Goal: Information Seeking & Learning: Learn about a topic

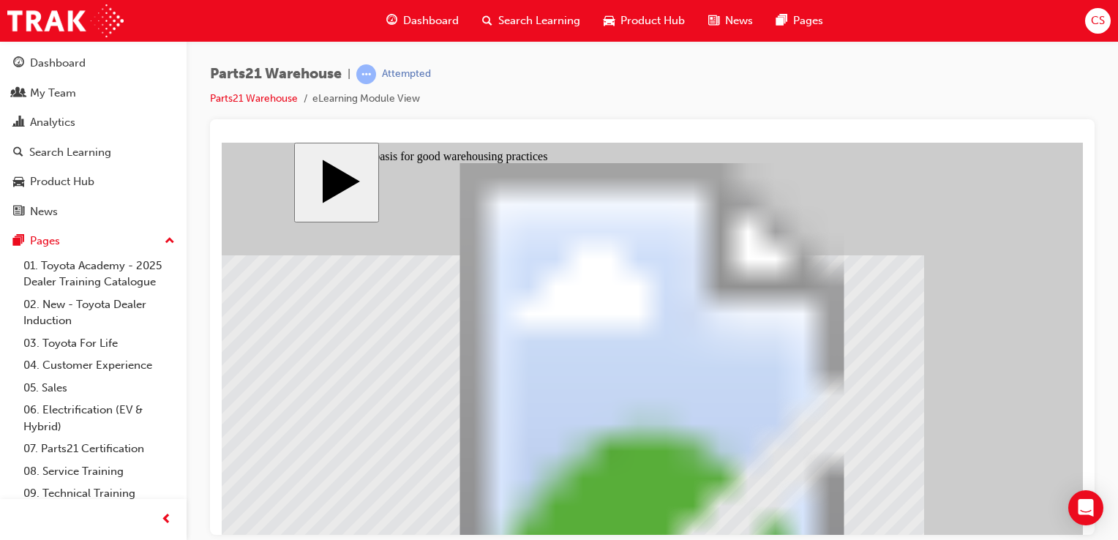
scroll to position [109, 0]
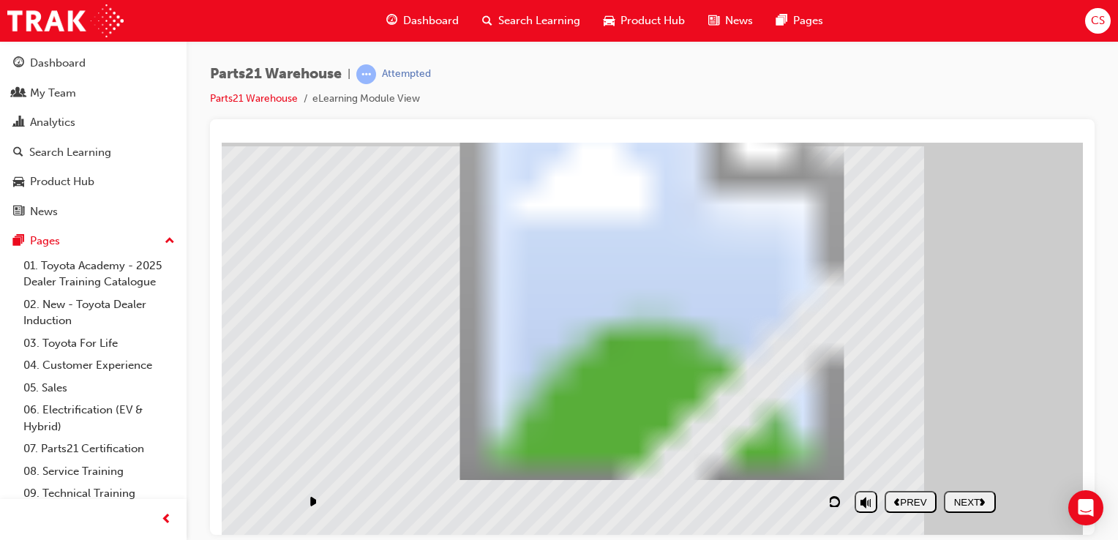
click at [968, 499] on nav "PREV NEXT SUBMIT" at bounding box center [940, 502] width 111 height 34
click at [311, 501] on icon "play/pause" at bounding box center [313, 500] width 7 height 9
click at [972, 504] on div "NEXT" at bounding box center [970, 501] width 40 height 11
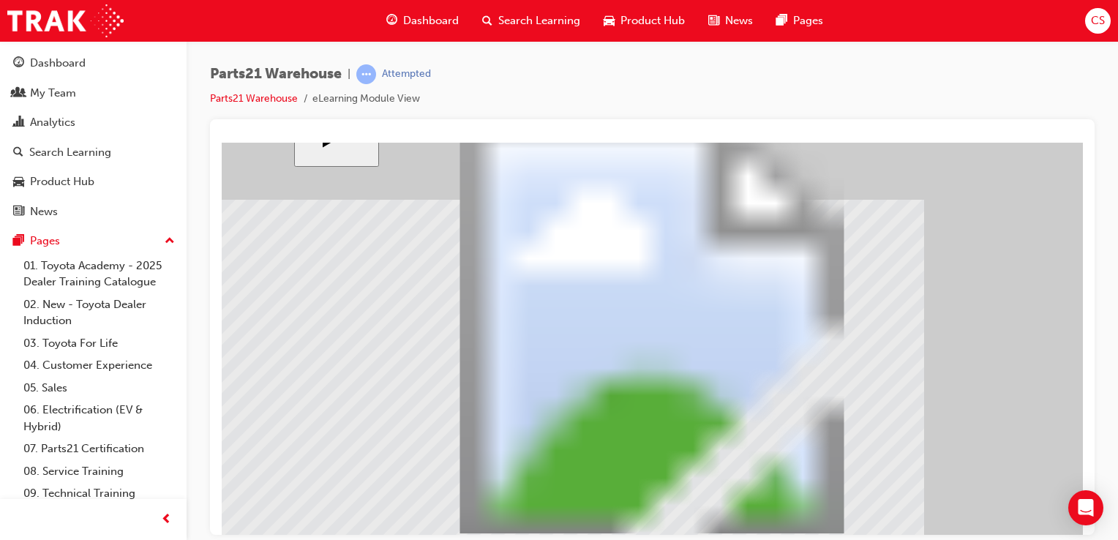
scroll to position [81, 0]
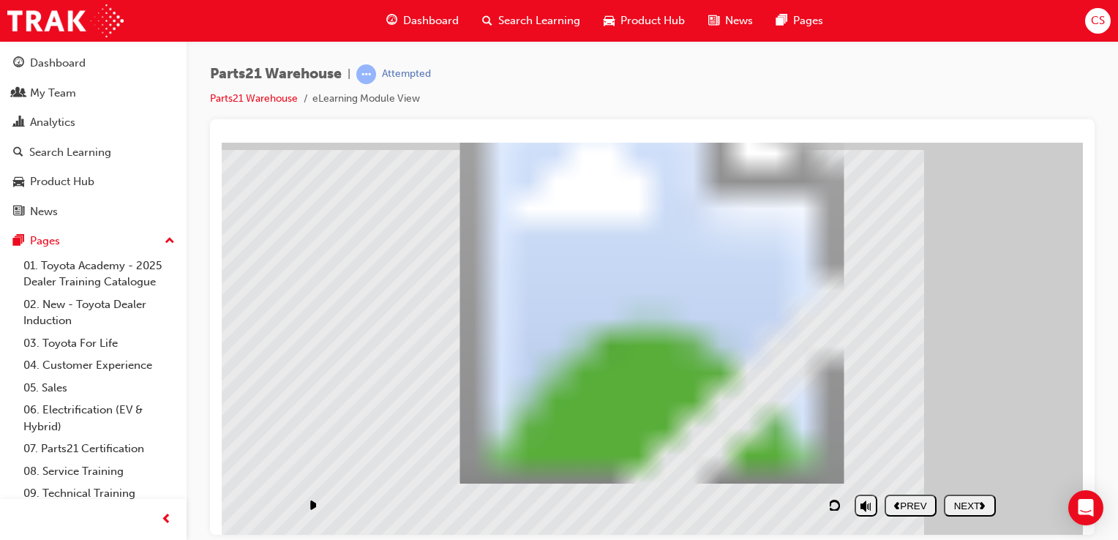
scroll to position [109, 0]
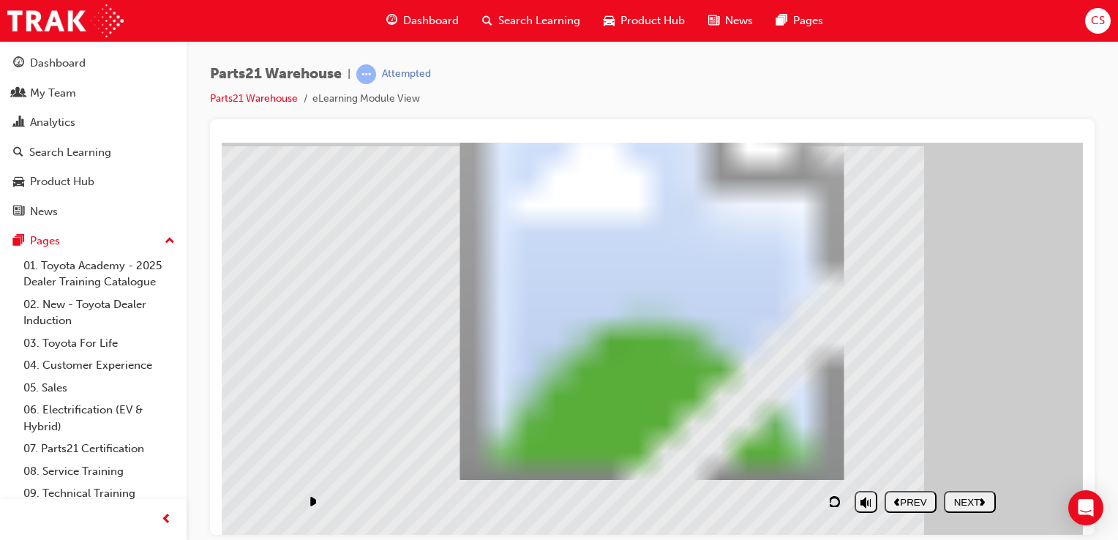
click at [965, 501] on div "NEXT" at bounding box center [970, 501] width 40 height 11
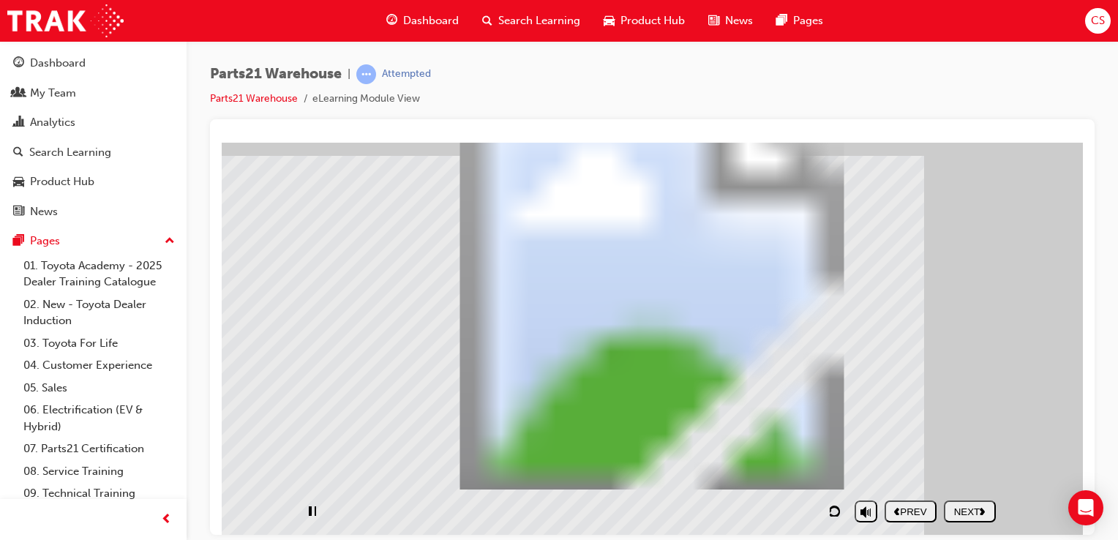
scroll to position [109, 0]
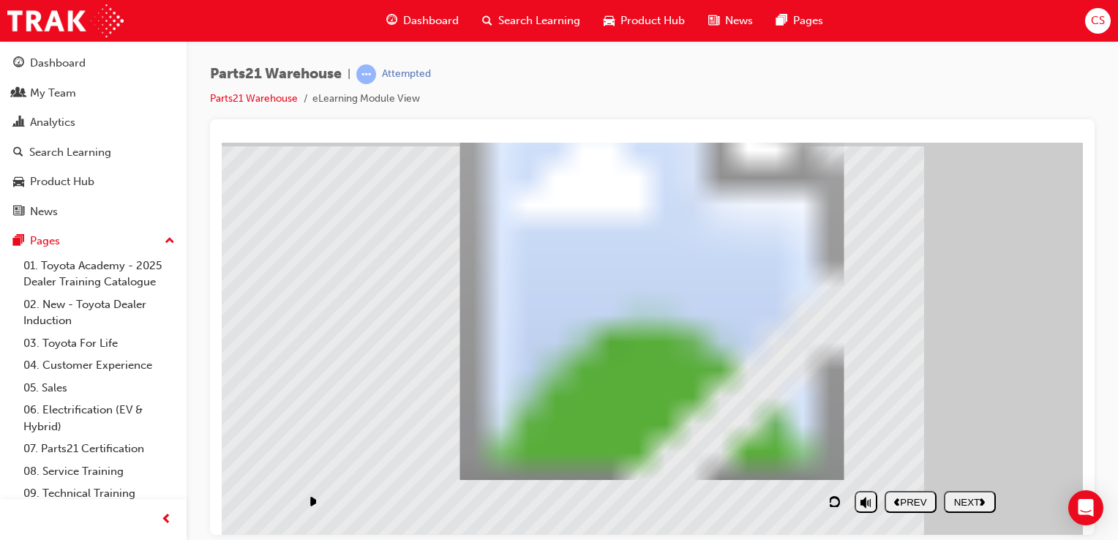
click at [968, 498] on div "NEXT" at bounding box center [970, 501] width 40 height 11
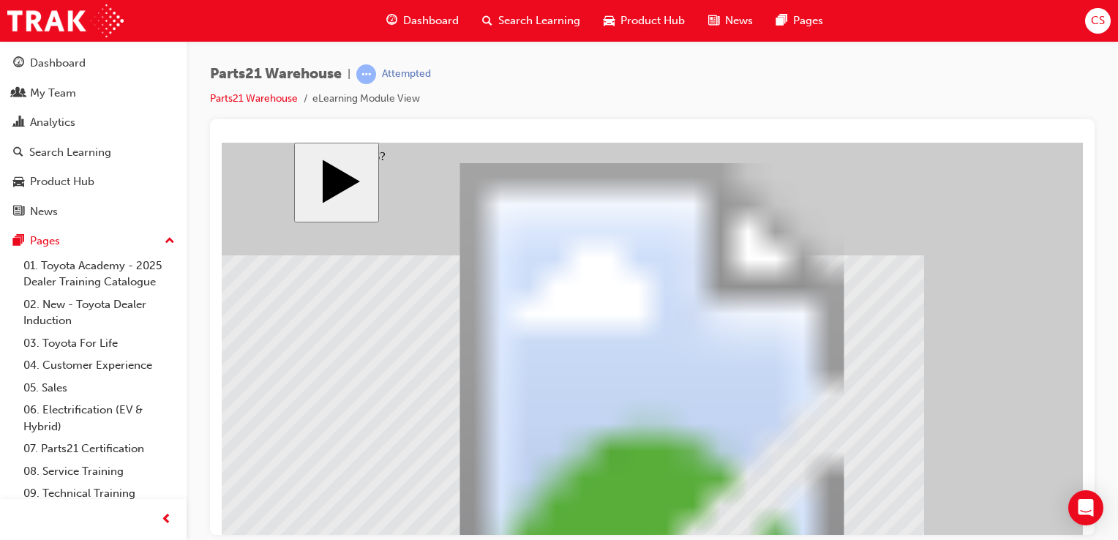
scroll to position [8, 0]
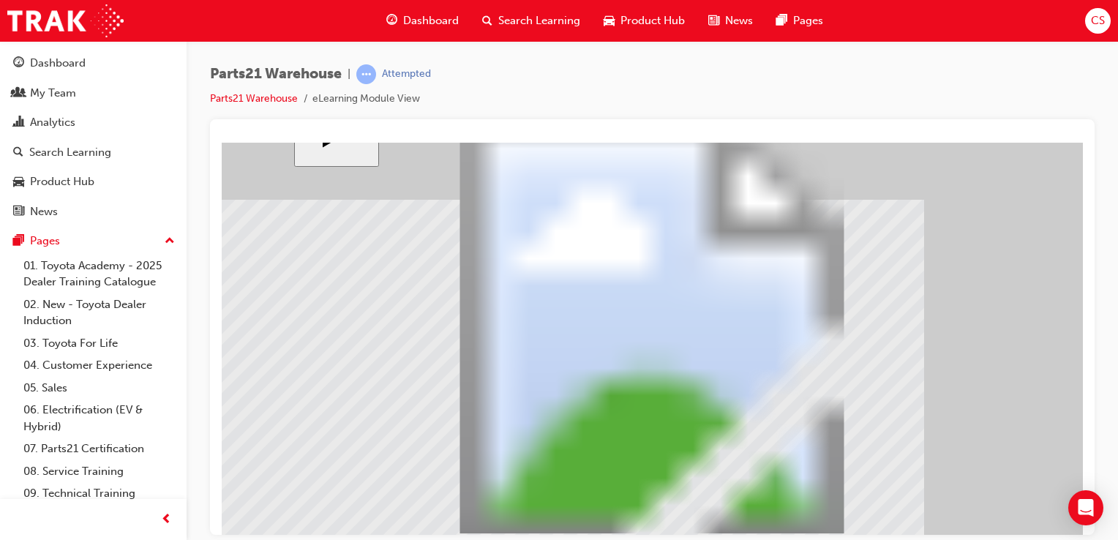
scroll to position [109, 0]
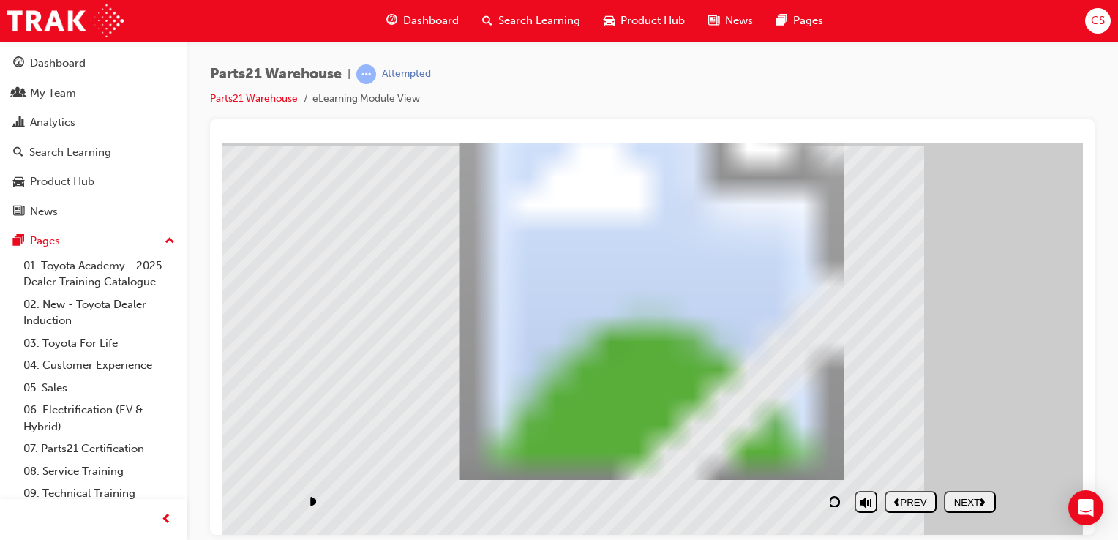
click at [981, 498] on div "NEXT" at bounding box center [970, 501] width 40 height 11
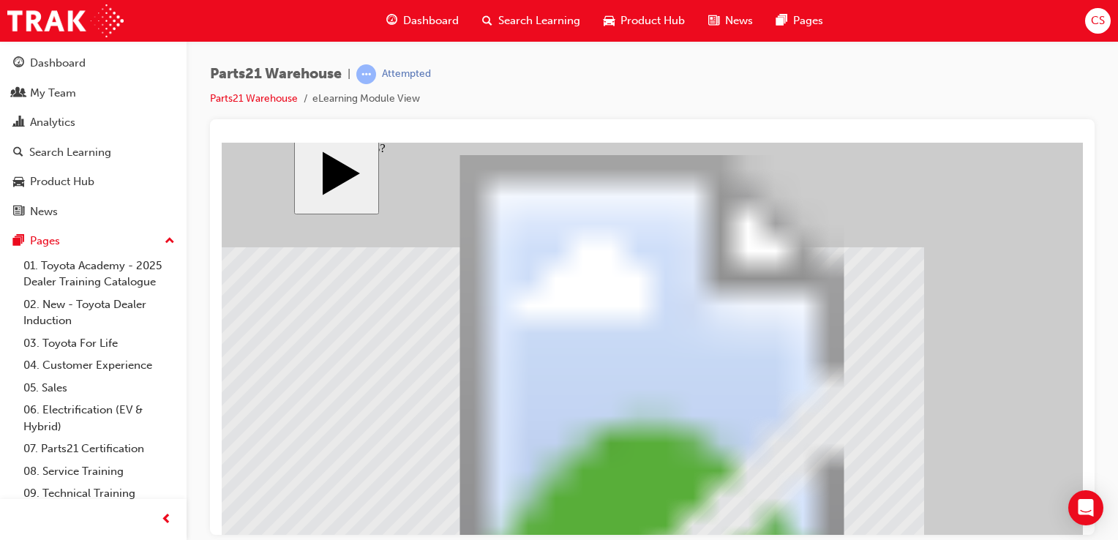
scroll to position [81, 0]
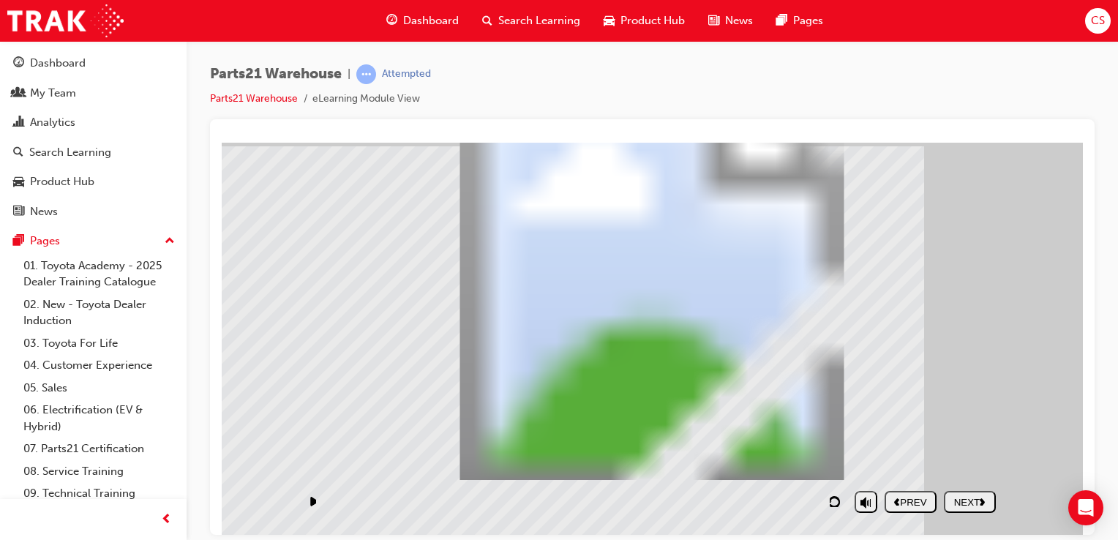
click at [960, 497] on div "NEXT" at bounding box center [970, 501] width 40 height 11
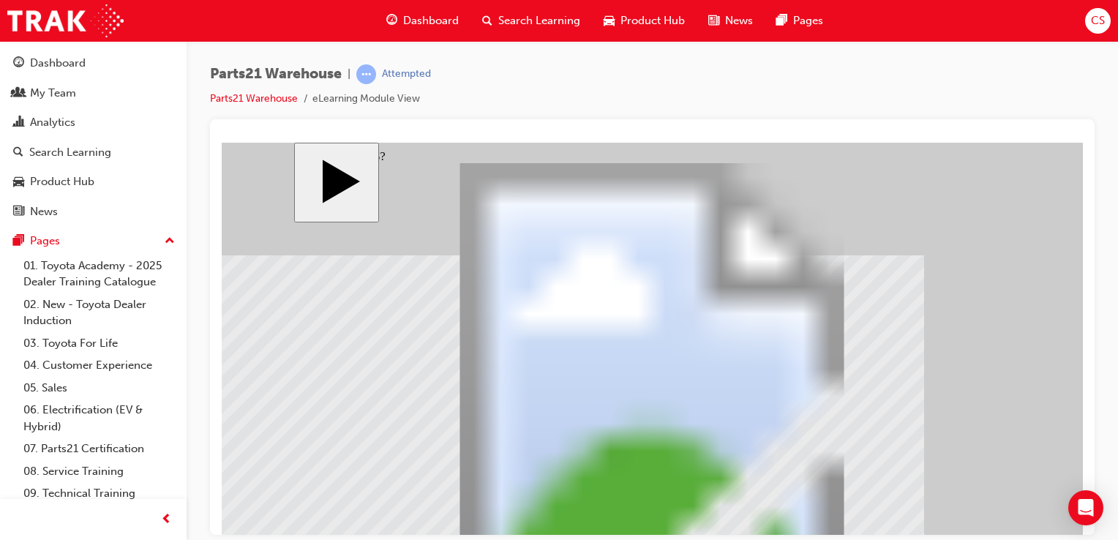
scroll to position [8, 0]
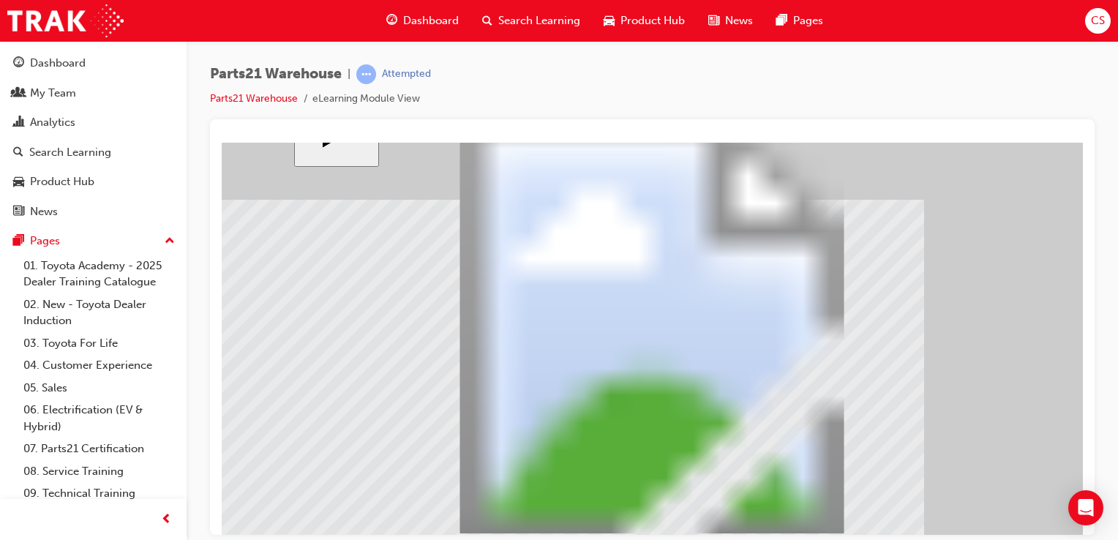
scroll to position [109, 0]
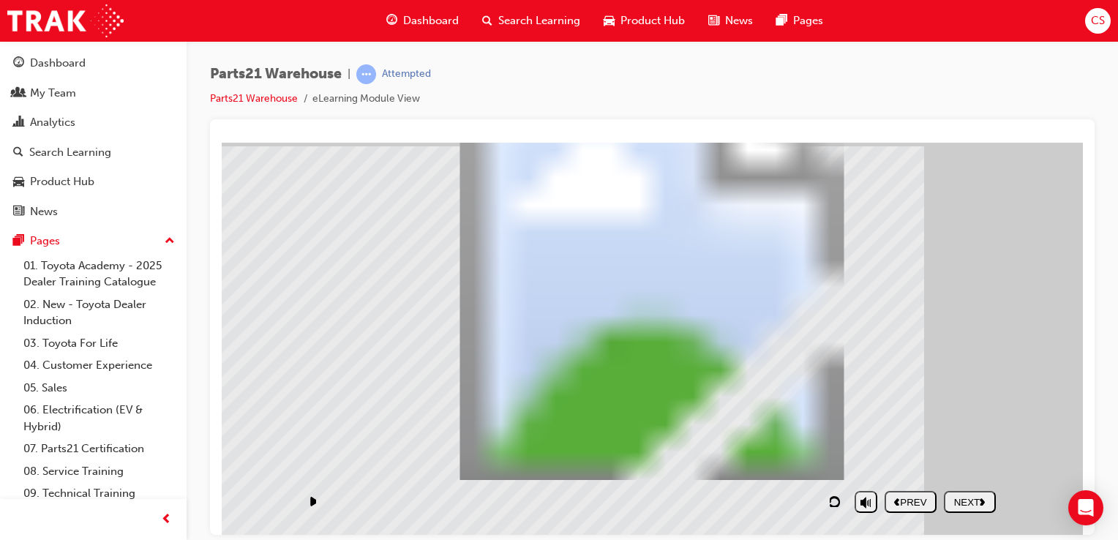
click at [972, 498] on div "NEXT" at bounding box center [970, 501] width 40 height 11
click at [965, 498] on div "NEXT" at bounding box center [970, 501] width 40 height 11
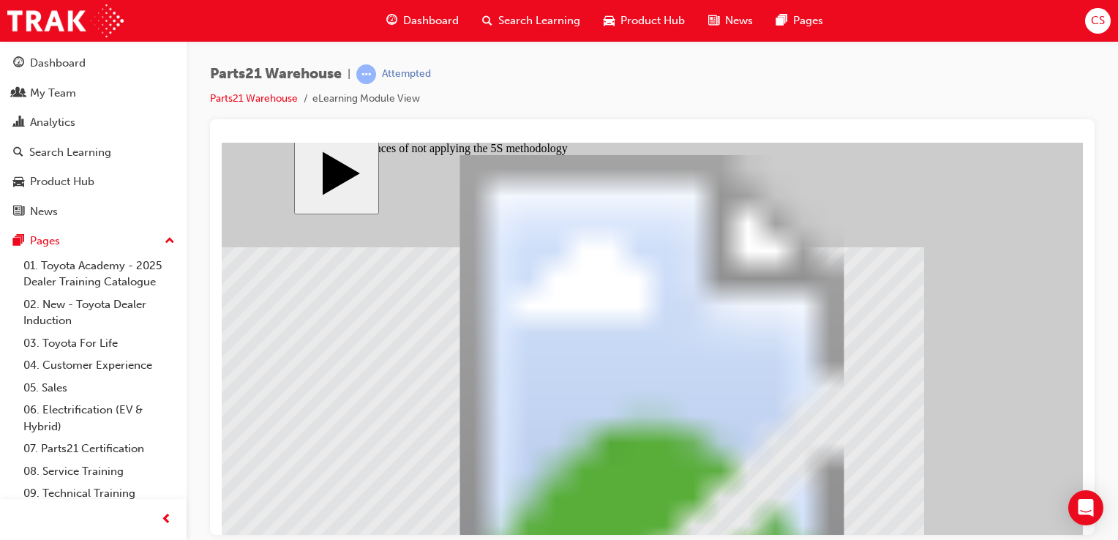
scroll to position [81, 0]
